Goal: Book appointment/travel/reservation

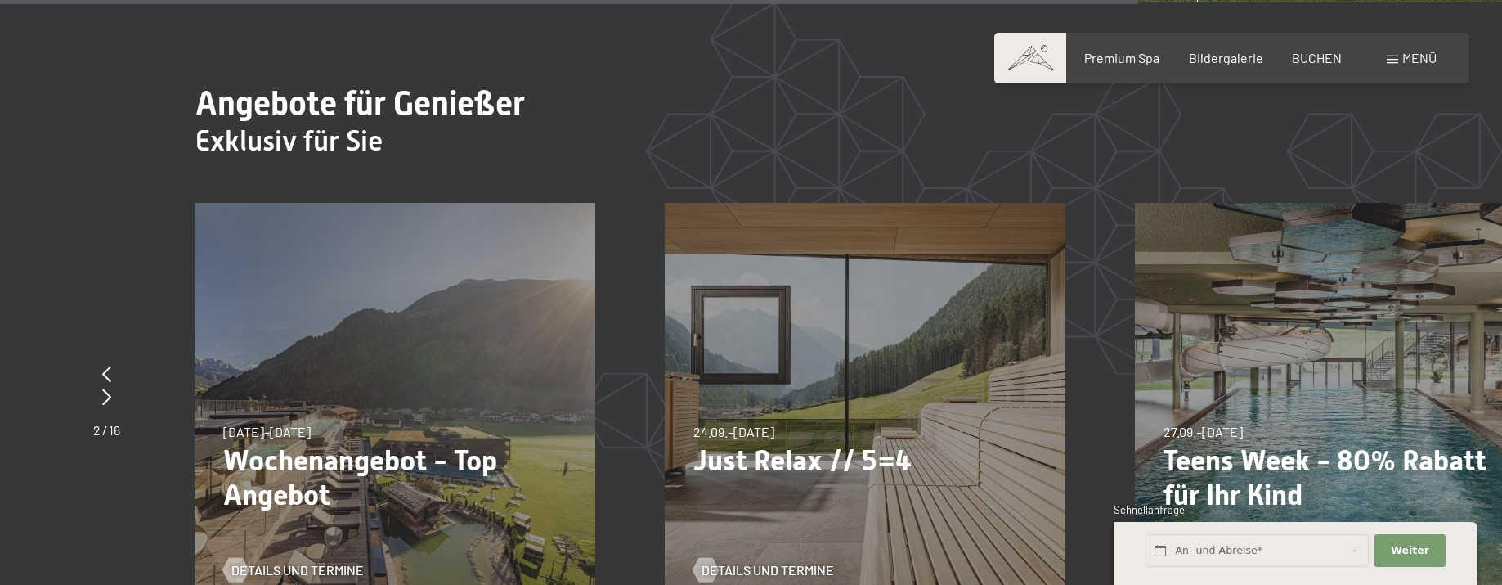
scroll to position [6132, 0]
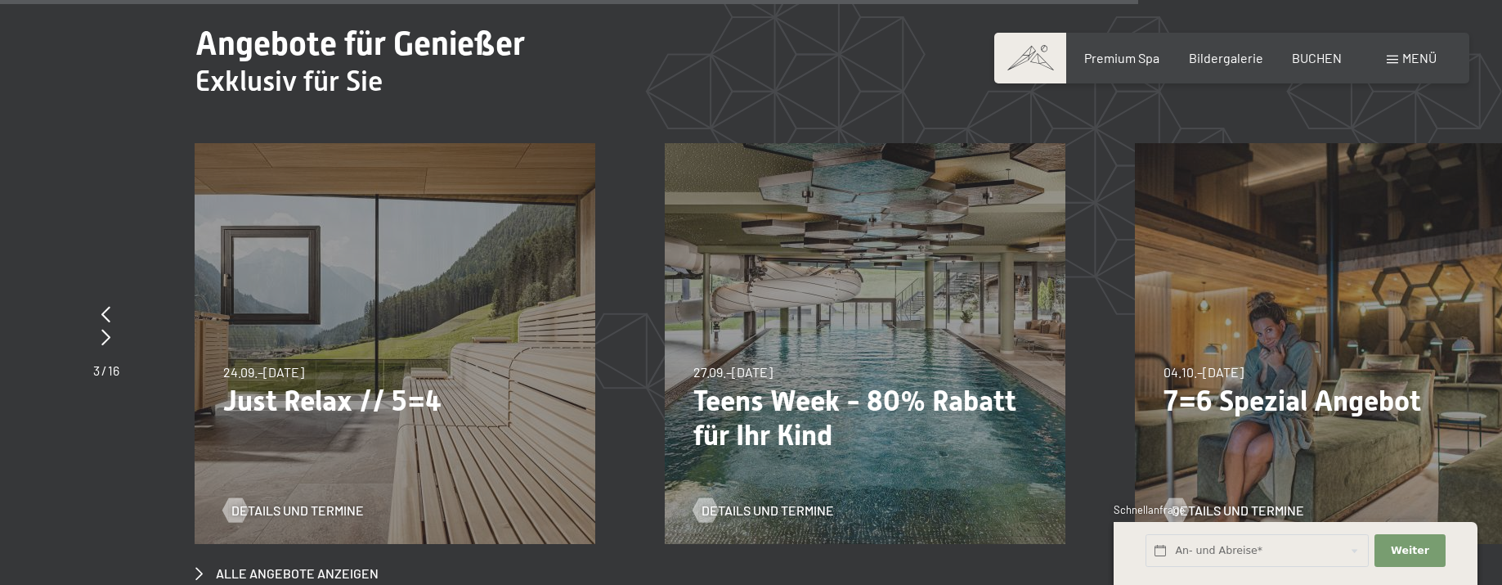
click at [391, 383] on p "Just Relax // 5=4" at bounding box center [394, 400] width 343 height 34
click at [298, 501] on span "Details und Termine" at bounding box center [314, 510] width 132 height 18
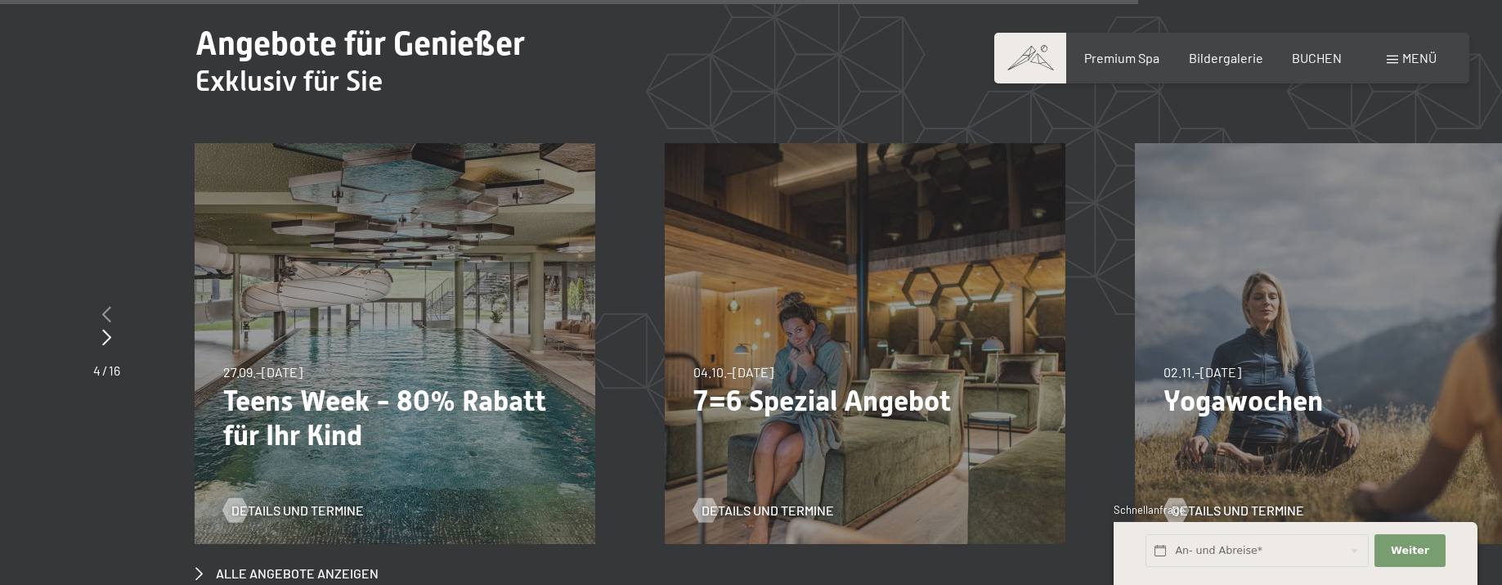
click at [100, 303] on div at bounding box center [106, 314] width 27 height 23
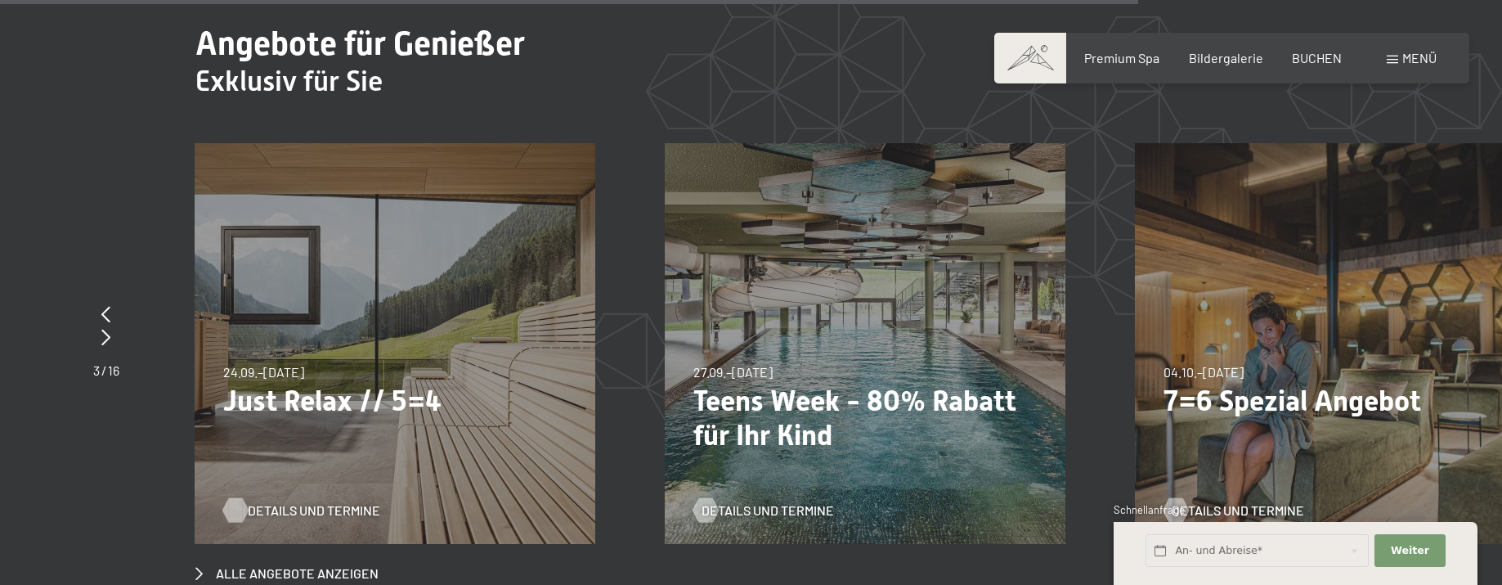
click at [255, 501] on span "Details und Termine" at bounding box center [314, 510] width 132 height 18
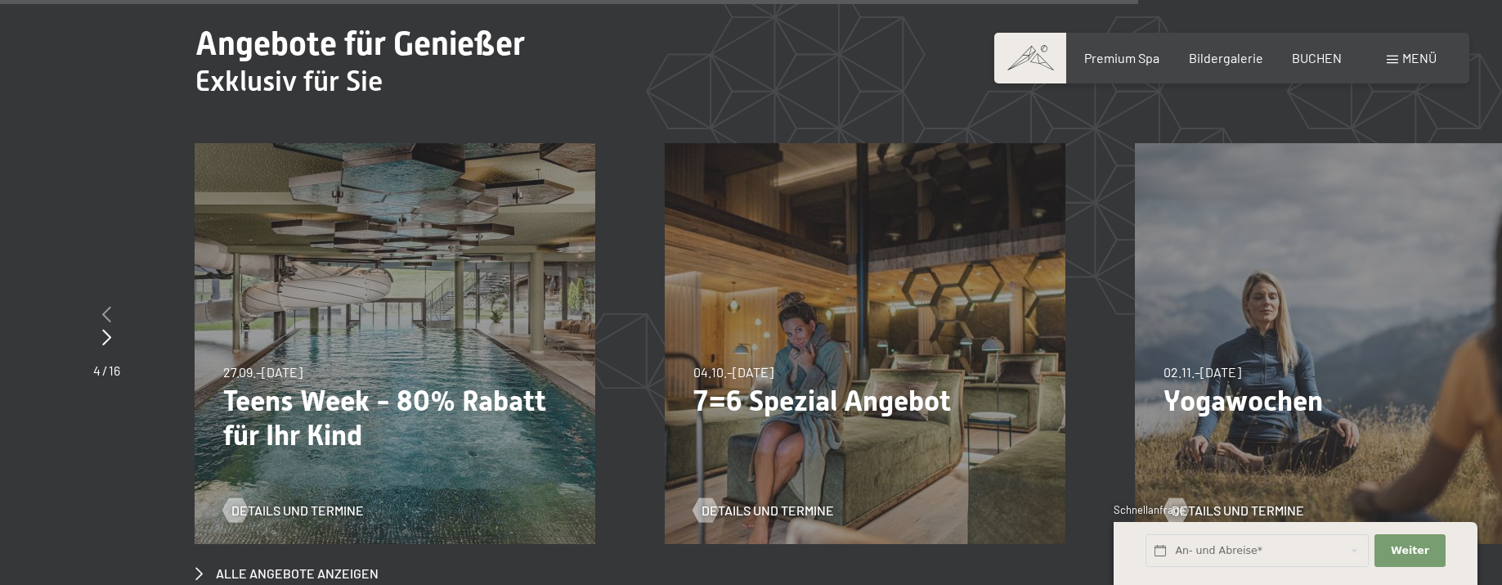
click at [101, 303] on div at bounding box center [106, 314] width 27 height 23
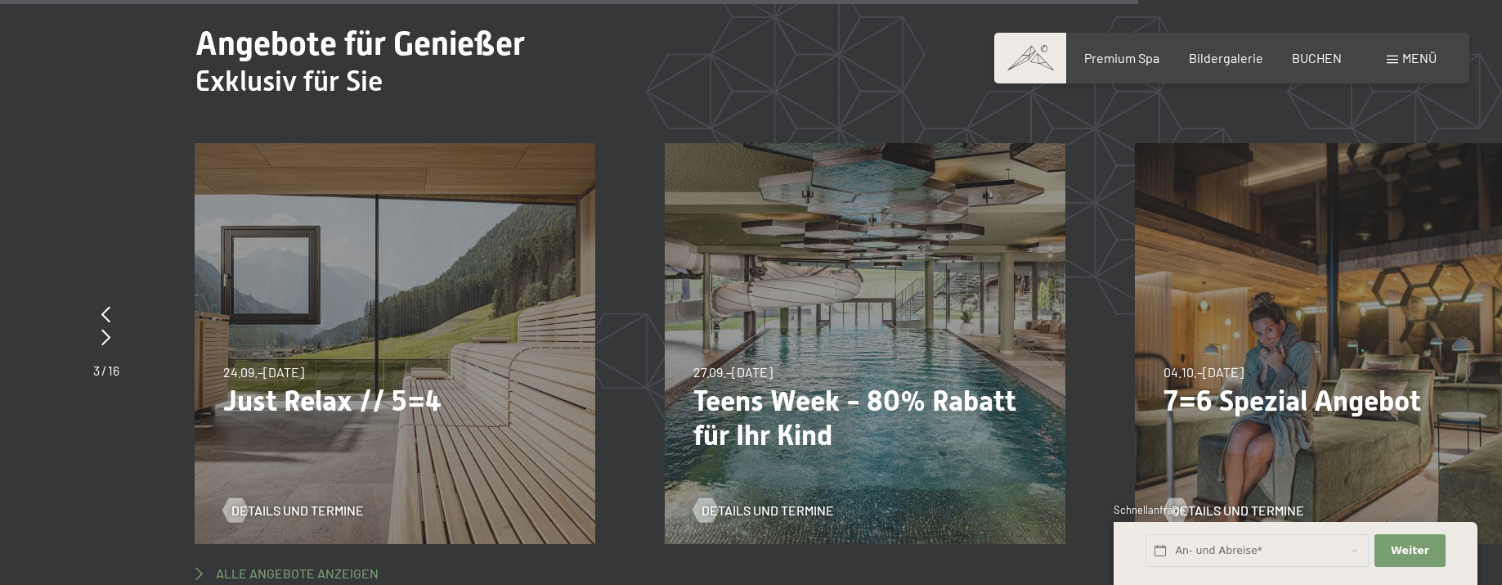
click at [303, 564] on span "Alle Angebote anzeigen" at bounding box center [297, 573] width 163 height 18
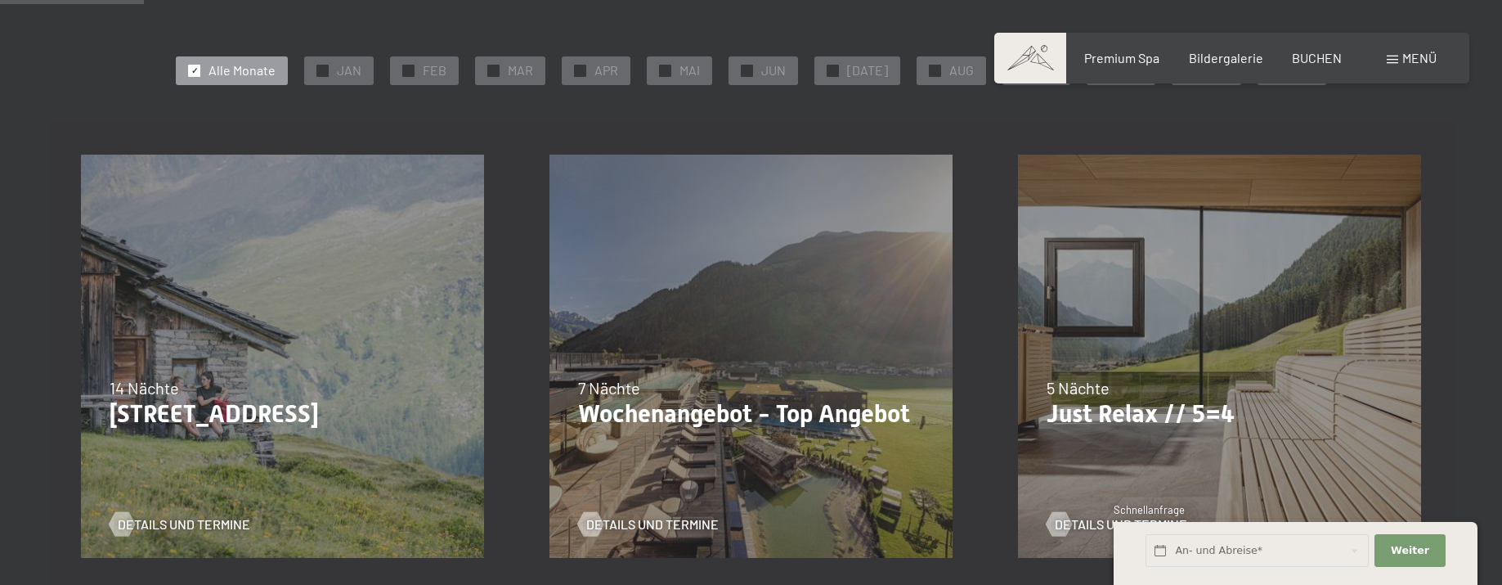
scroll to position [491, 0]
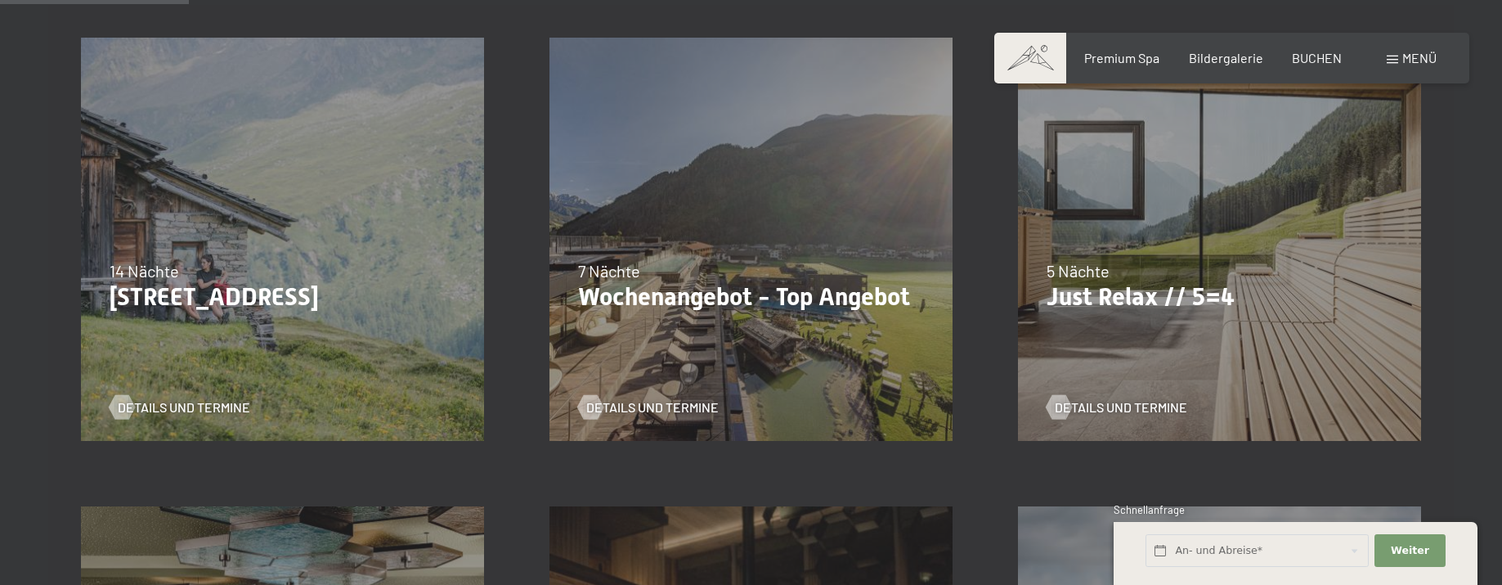
click at [1221, 331] on div "24.09.–03.10.2025 26.10.–31.10.2025 21.12.–26.12.2025 04.01.–23.01.2026 08.03.–…" at bounding box center [1219, 239] width 468 height 468
click at [1140, 414] on span "Details und Termine" at bounding box center [1137, 407] width 132 height 18
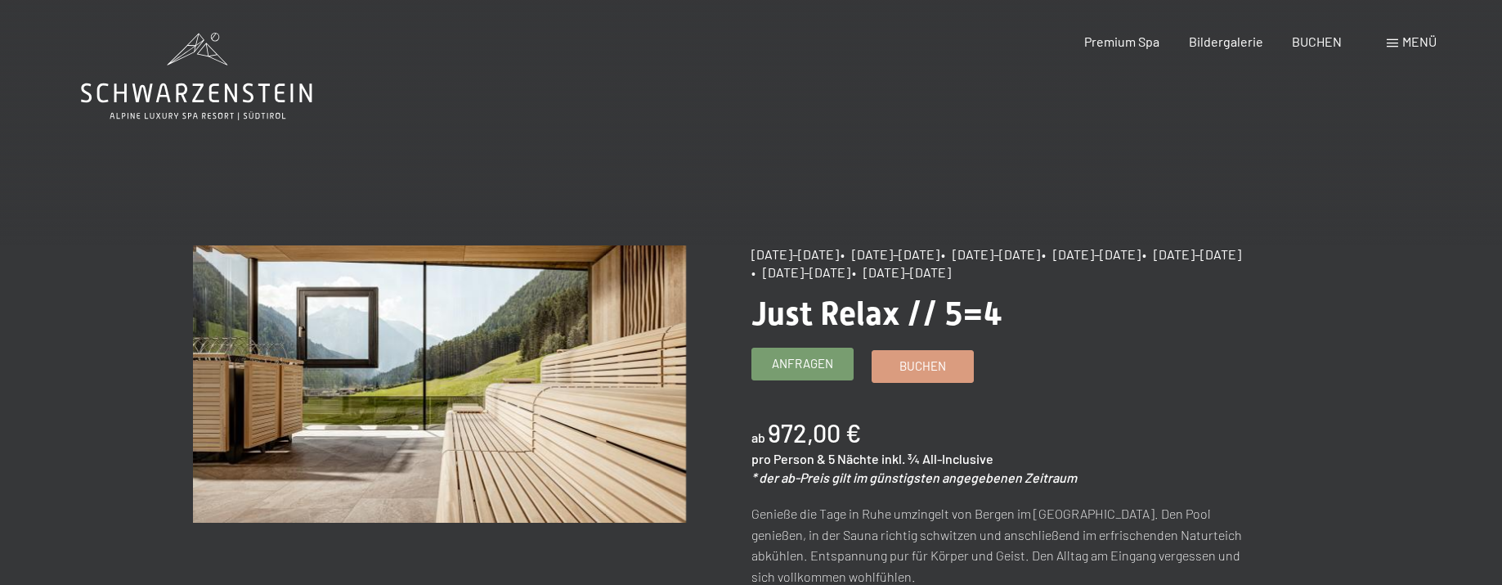
click at [819, 364] on span "Anfragen" at bounding box center [802, 363] width 61 height 17
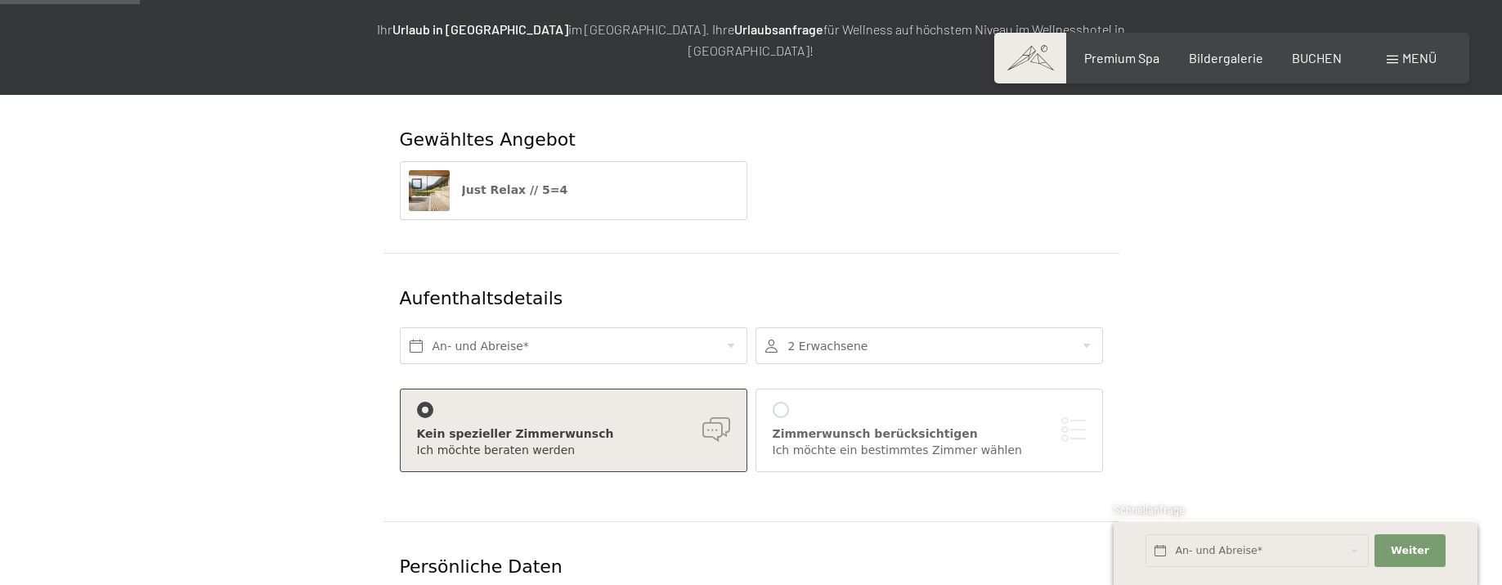
scroll to position [245, 0]
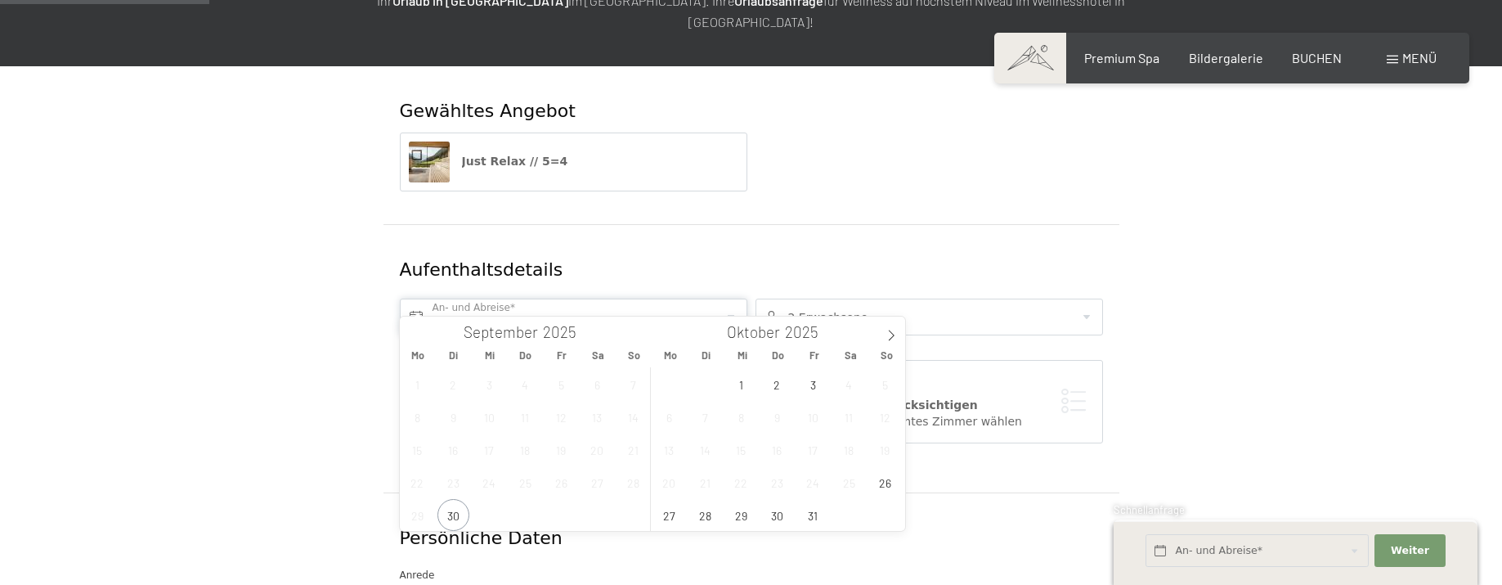
click at [629, 309] on input "text" at bounding box center [573, 316] width 347 height 37
click at [887, 483] on span "26" at bounding box center [885, 482] width 32 height 32
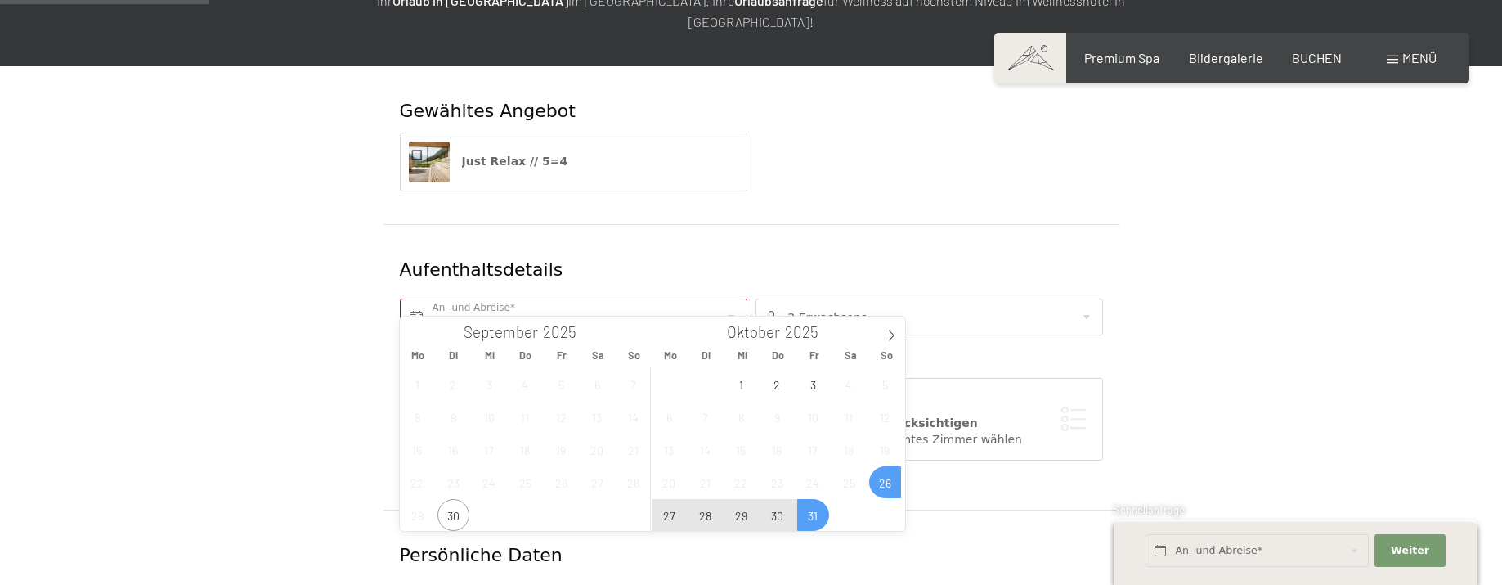
click at [803, 517] on span "31" at bounding box center [813, 515] width 32 height 32
type input "So. 26.10.2025 - Fr. 31.10.2025"
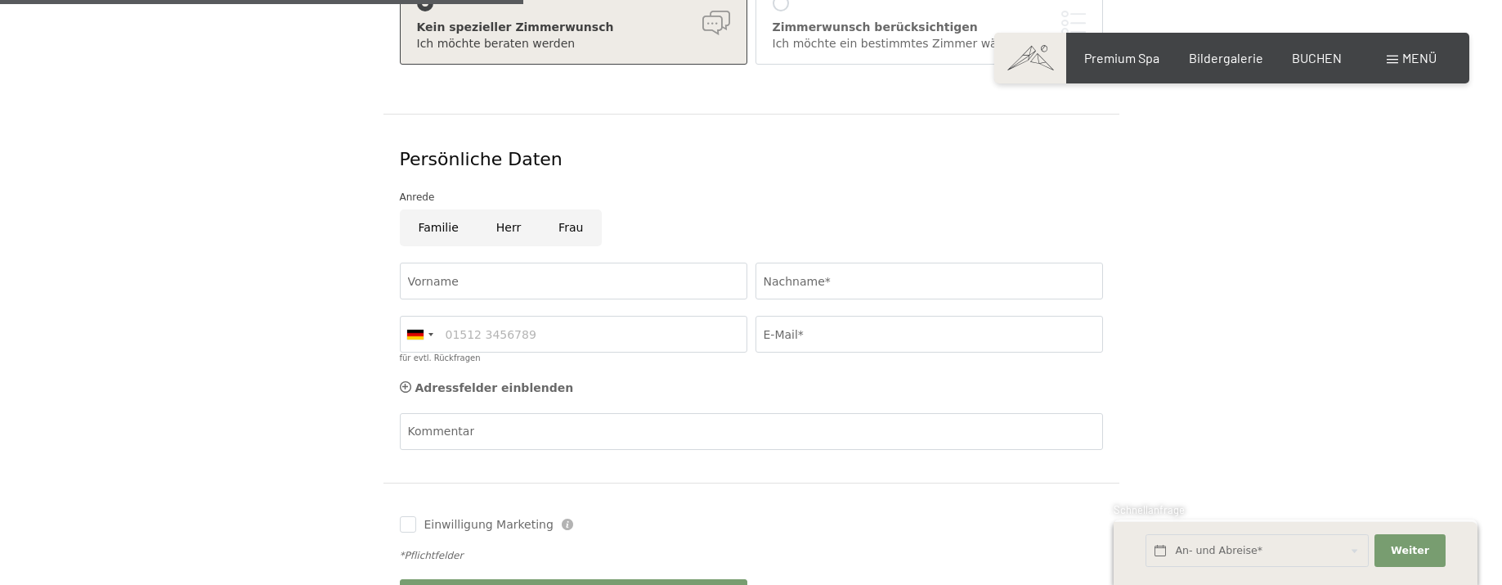
scroll to position [654, 0]
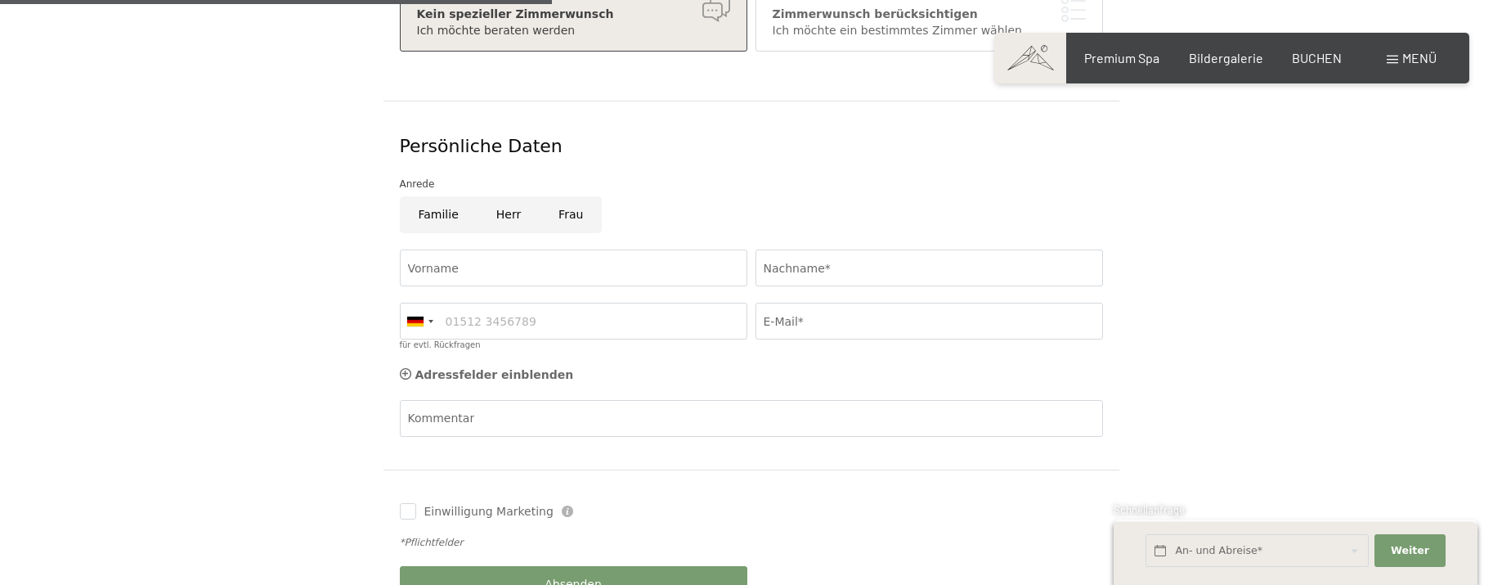
click at [558, 196] on input "Frau" at bounding box center [571, 214] width 62 height 37
radio input "true"
click at [577, 252] on input "Vorname" at bounding box center [573, 267] width 347 height 37
type input "Anne-Kathrin"
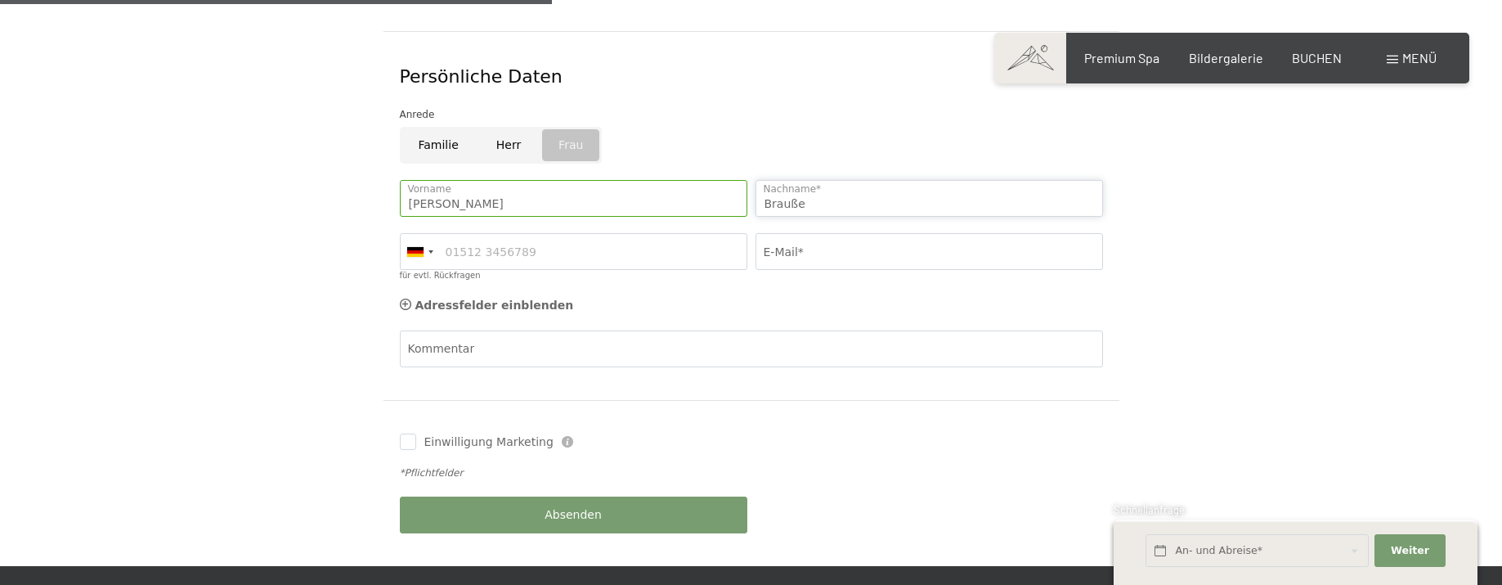
scroll to position [818, 0]
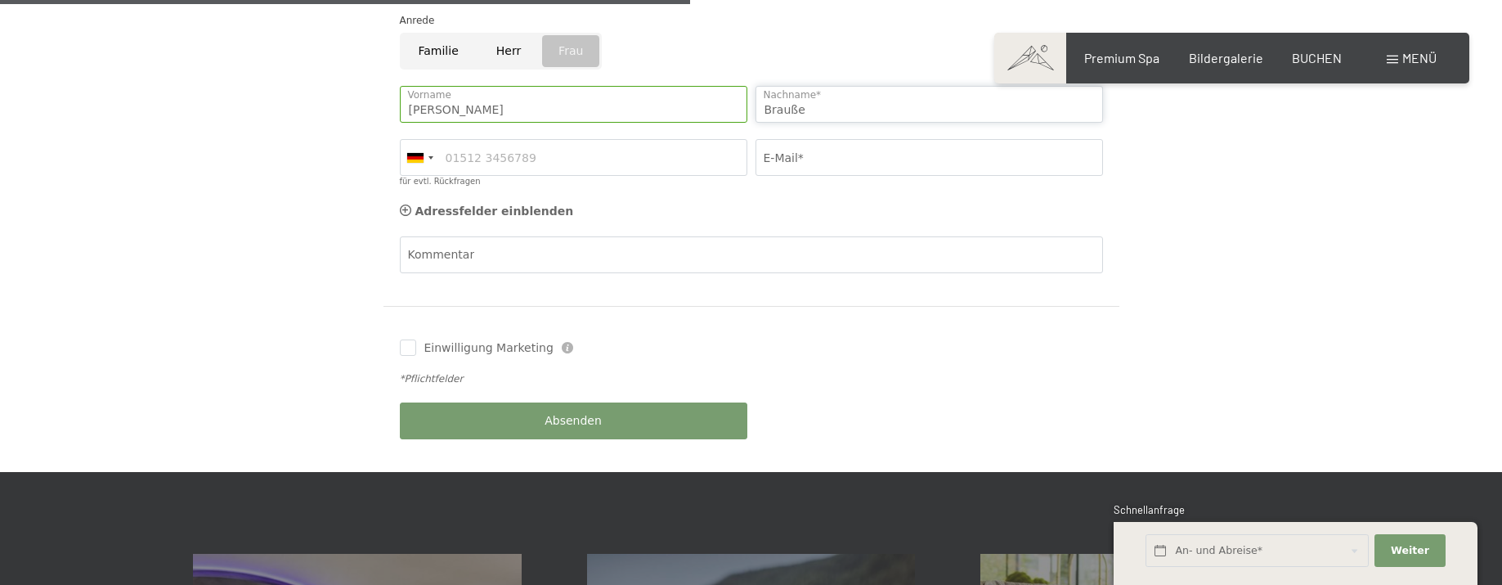
type input "Brauße"
drag, startPoint x: 625, startPoint y: 140, endPoint x: 643, endPoint y: 140, distance: 17.2
click at [625, 140] on input "für evtl. Rückfragen" at bounding box center [573, 157] width 347 height 37
click at [822, 139] on input "E-Mail*" at bounding box center [928, 157] width 347 height 37
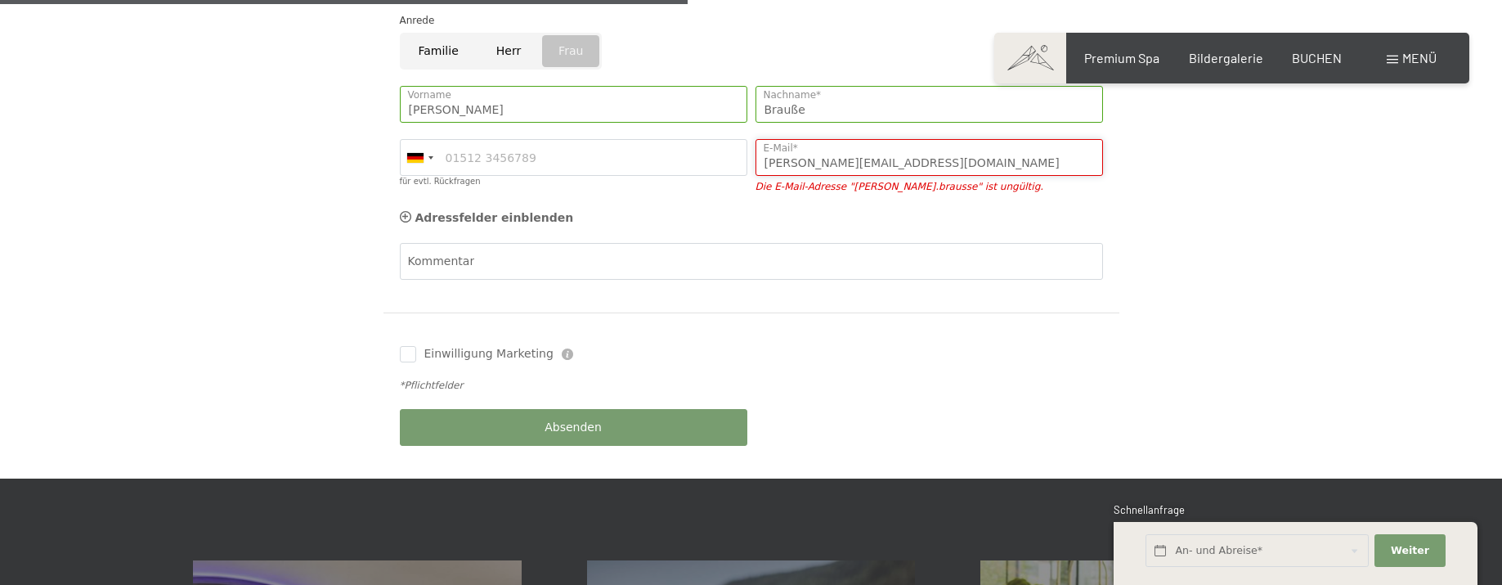
type input "anne.brausse@gmail.com"
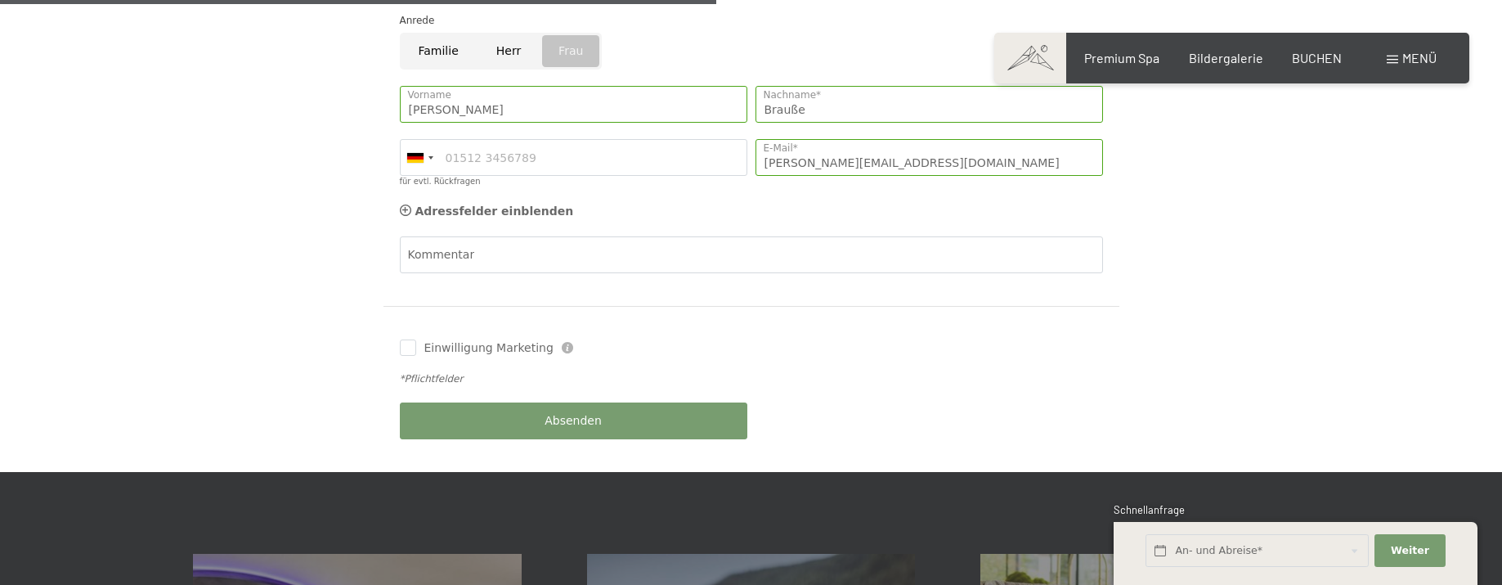
scroll to position [899, 0]
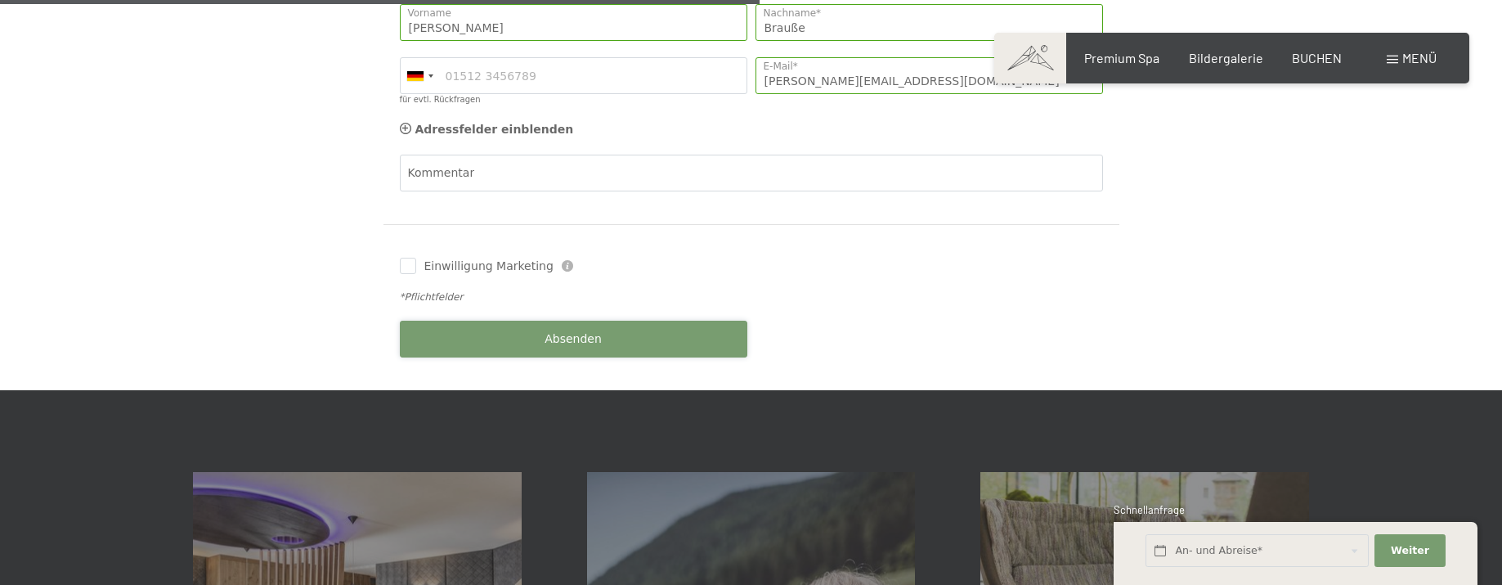
click at [420, 320] on button "Absenden" at bounding box center [573, 338] width 347 height 37
